Goal: Transaction & Acquisition: Purchase product/service

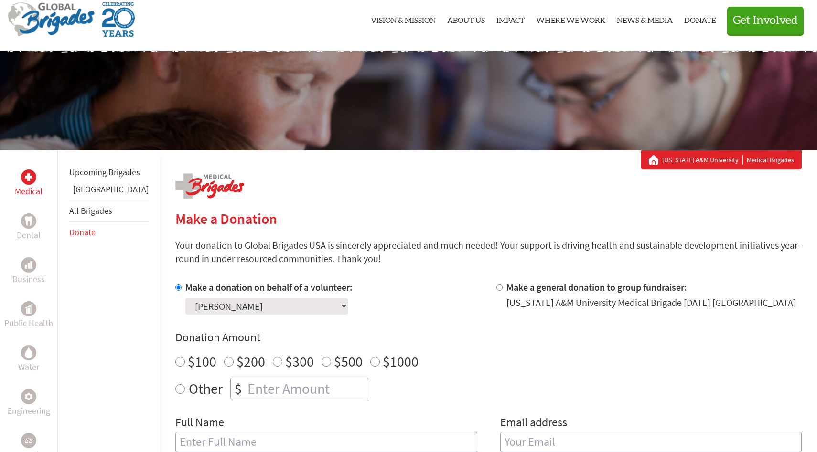
scroll to position [32, 0]
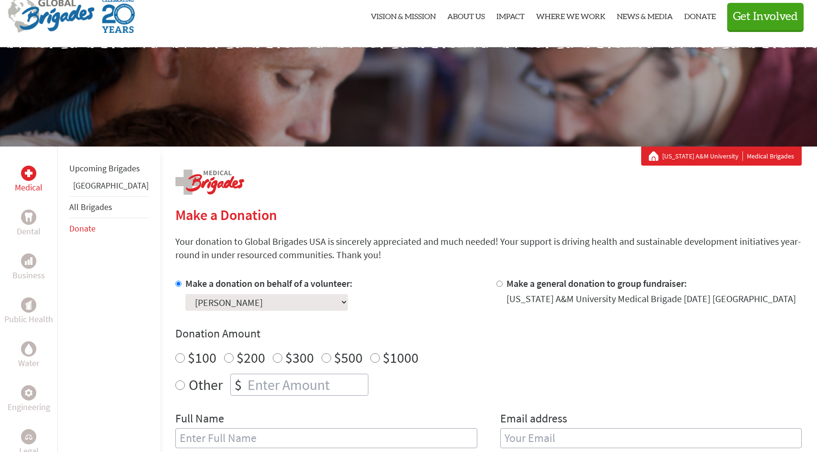
click at [90, 234] on link "Donate" at bounding box center [82, 228] width 26 height 11
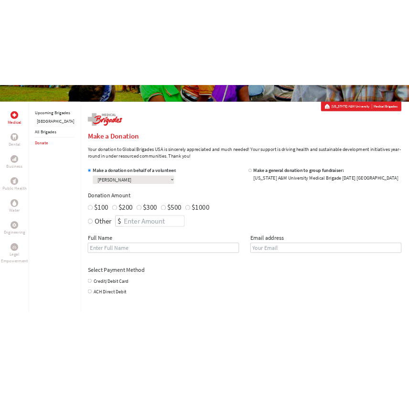
scroll to position [116, 0]
